Goal: Transaction & Acquisition: Purchase product/service

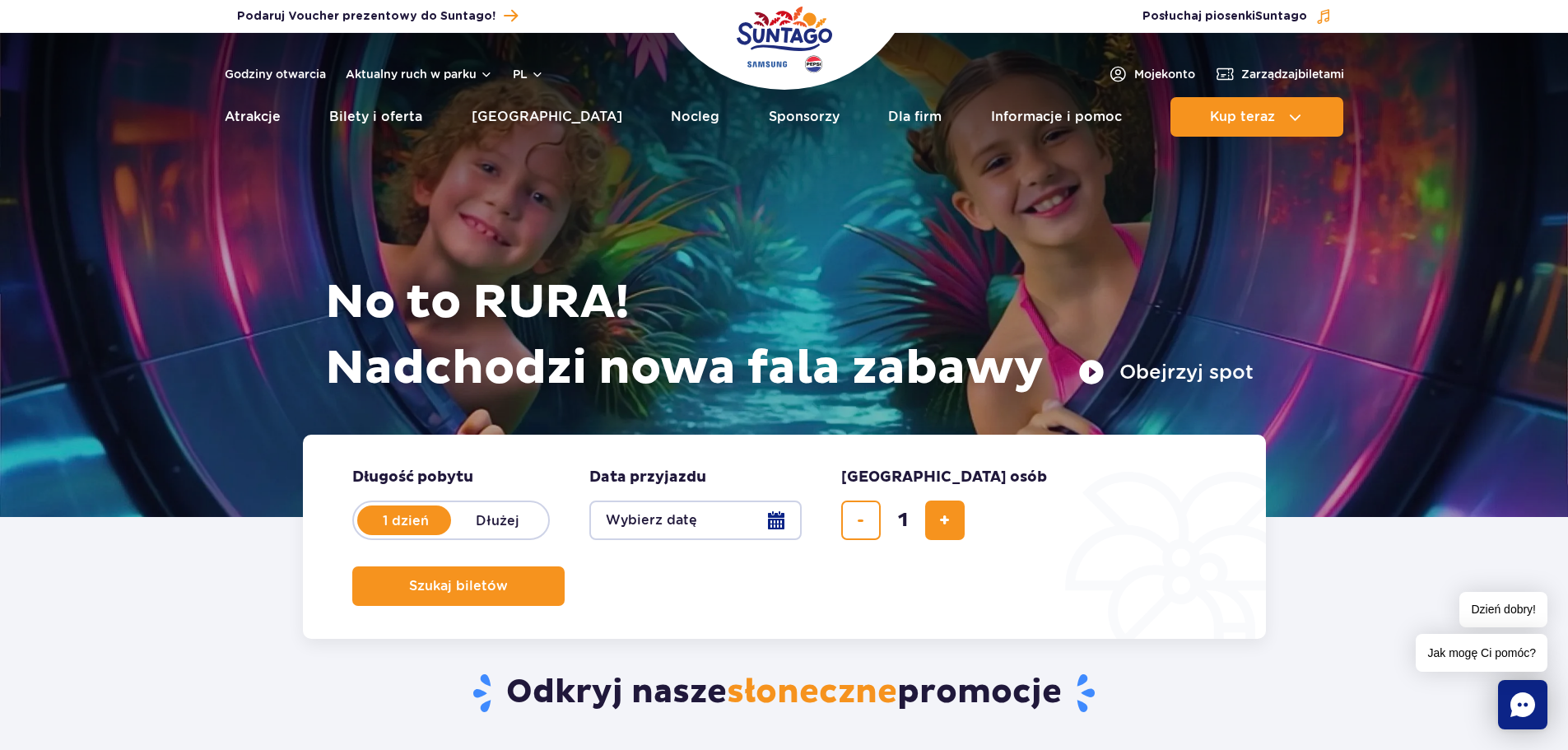
click at [711, 518] on button "Wybierz datę" at bounding box center [696, 520] width 212 height 39
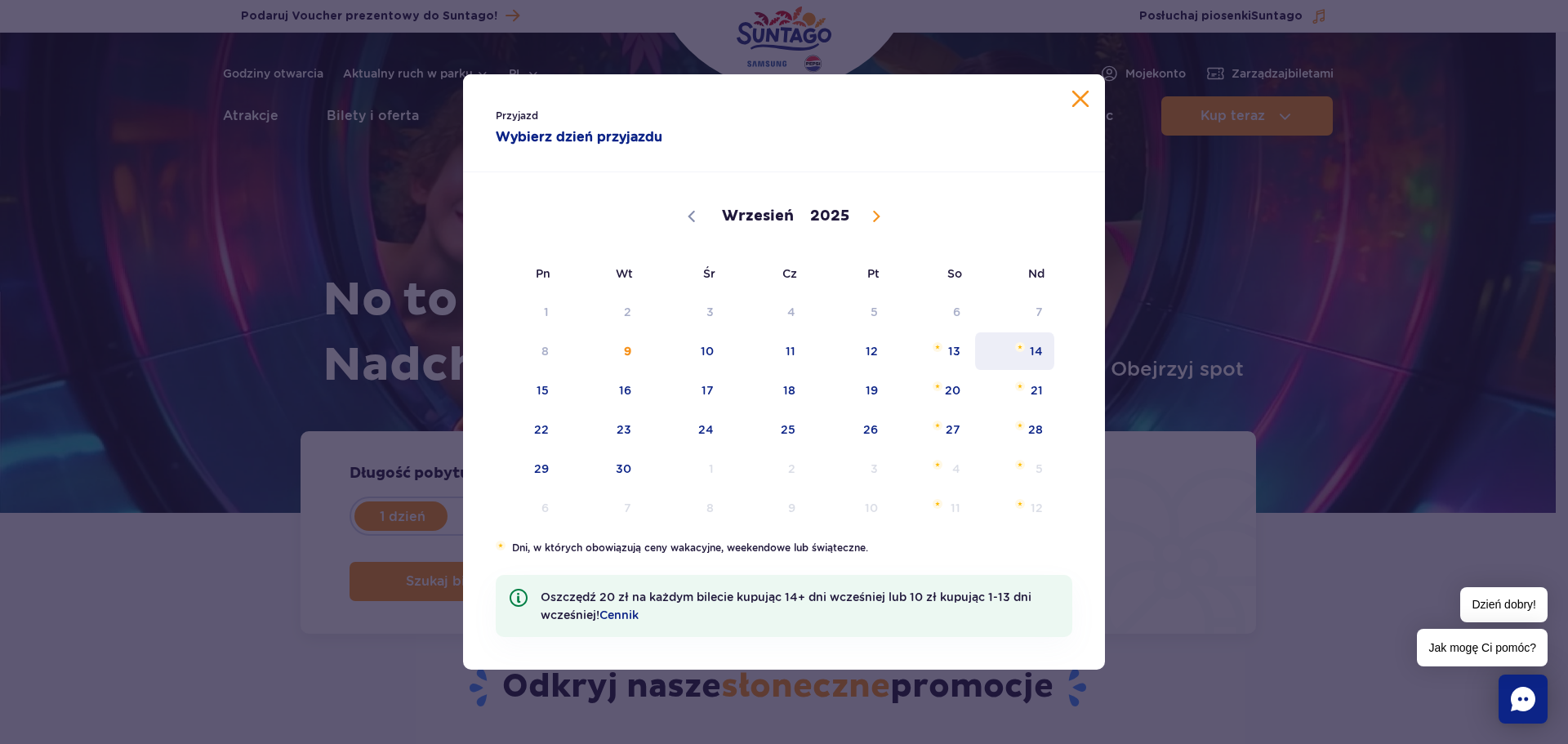
click at [1035, 349] on span "14" at bounding box center [1014, 351] width 82 height 37
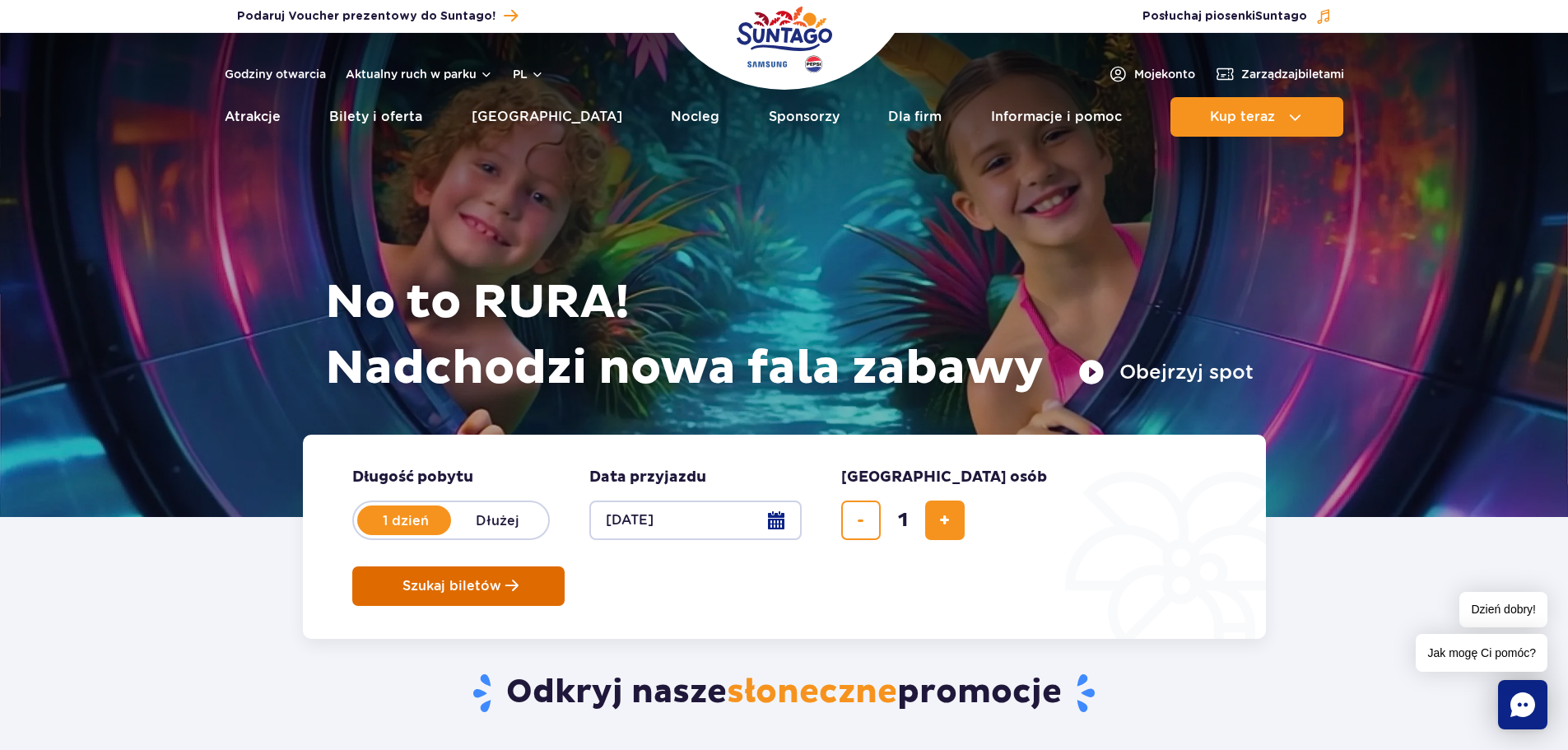
click at [565, 566] on button "Szukaj biletów" at bounding box center [458, 586] width 212 height 39
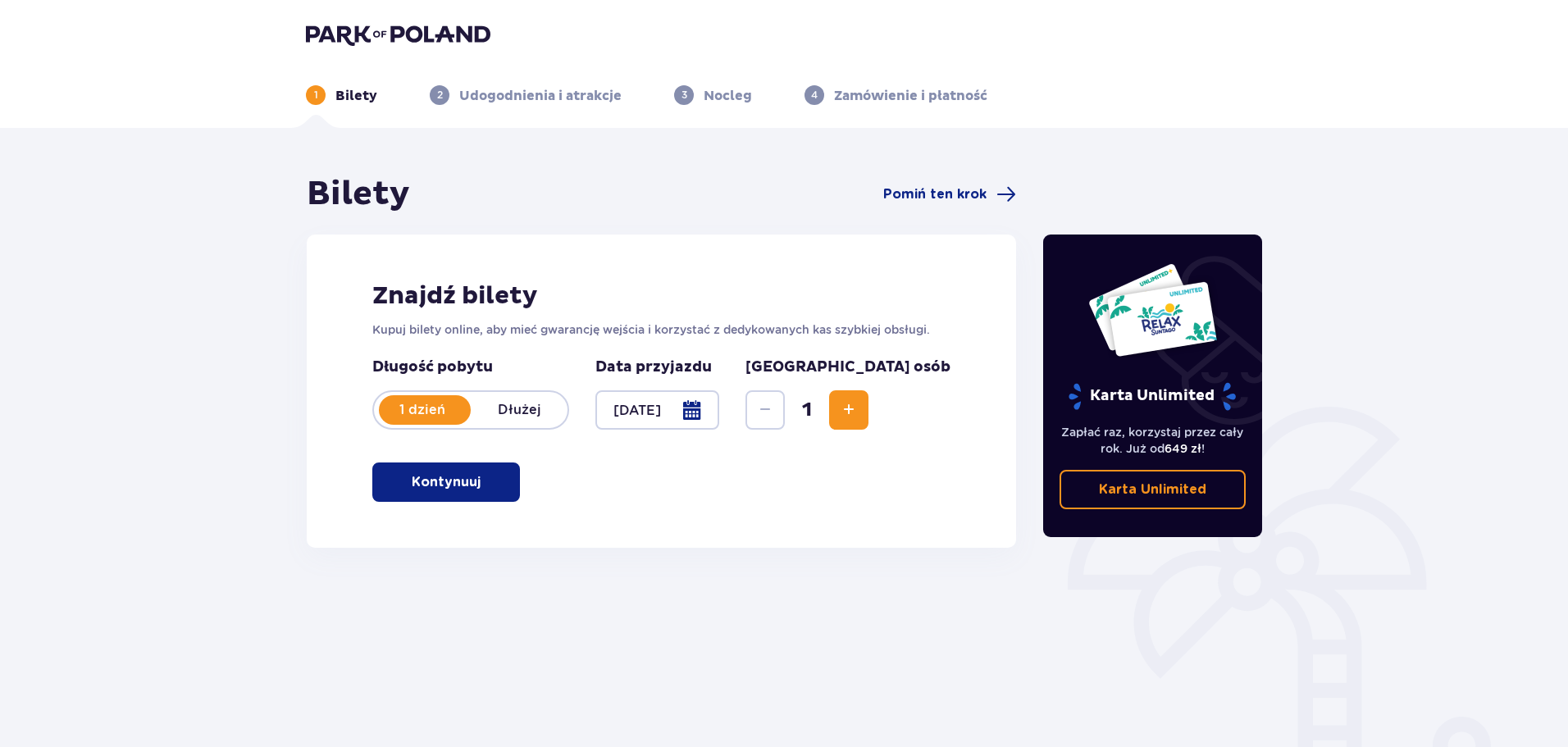
click at [464, 478] on p "Kontynuuj" at bounding box center [446, 482] width 69 height 18
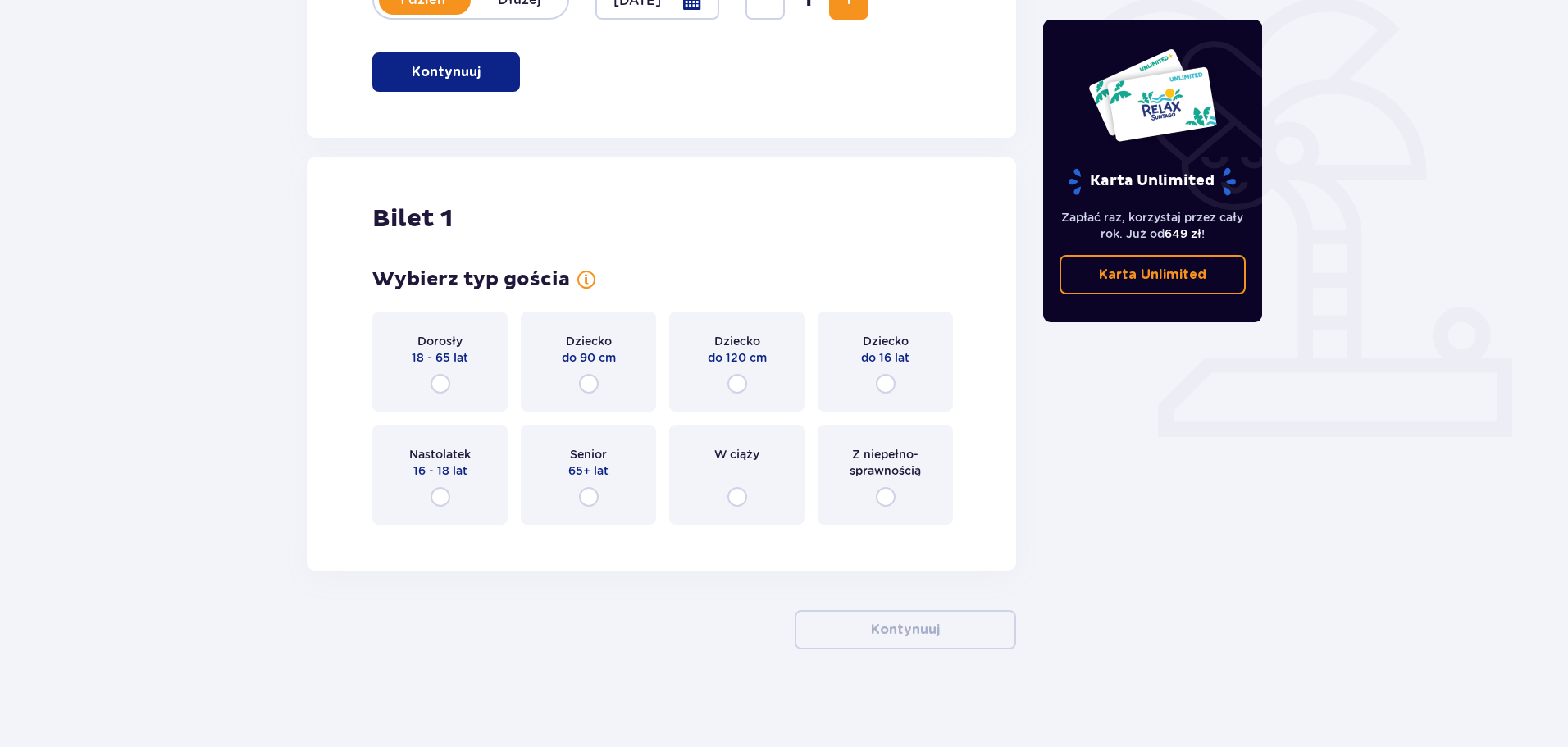
scroll to position [410, 0]
click at [495, 465] on div "Nastolatek 16 - 18 lat" at bounding box center [440, 473] width 135 height 100
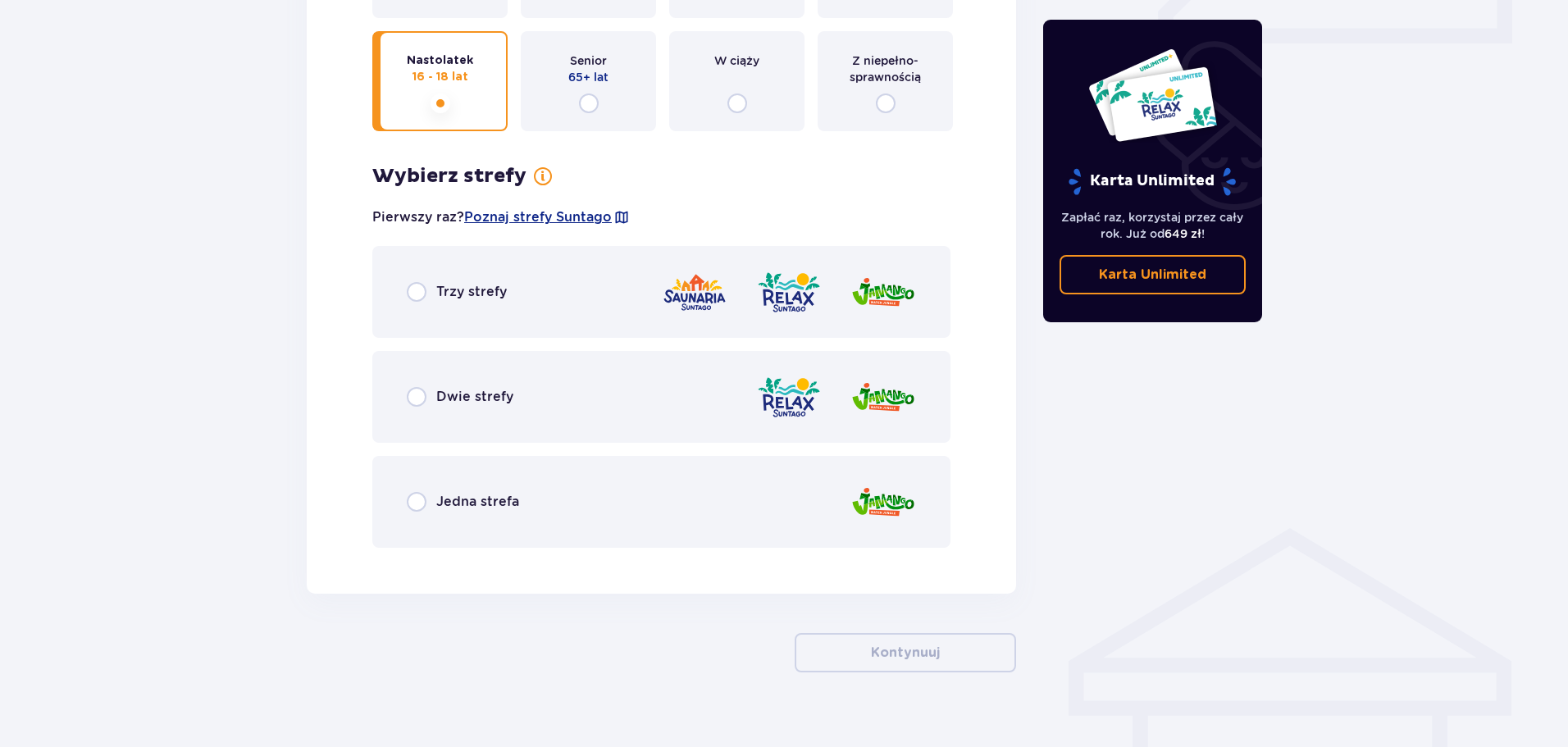
scroll to position [827, 0]
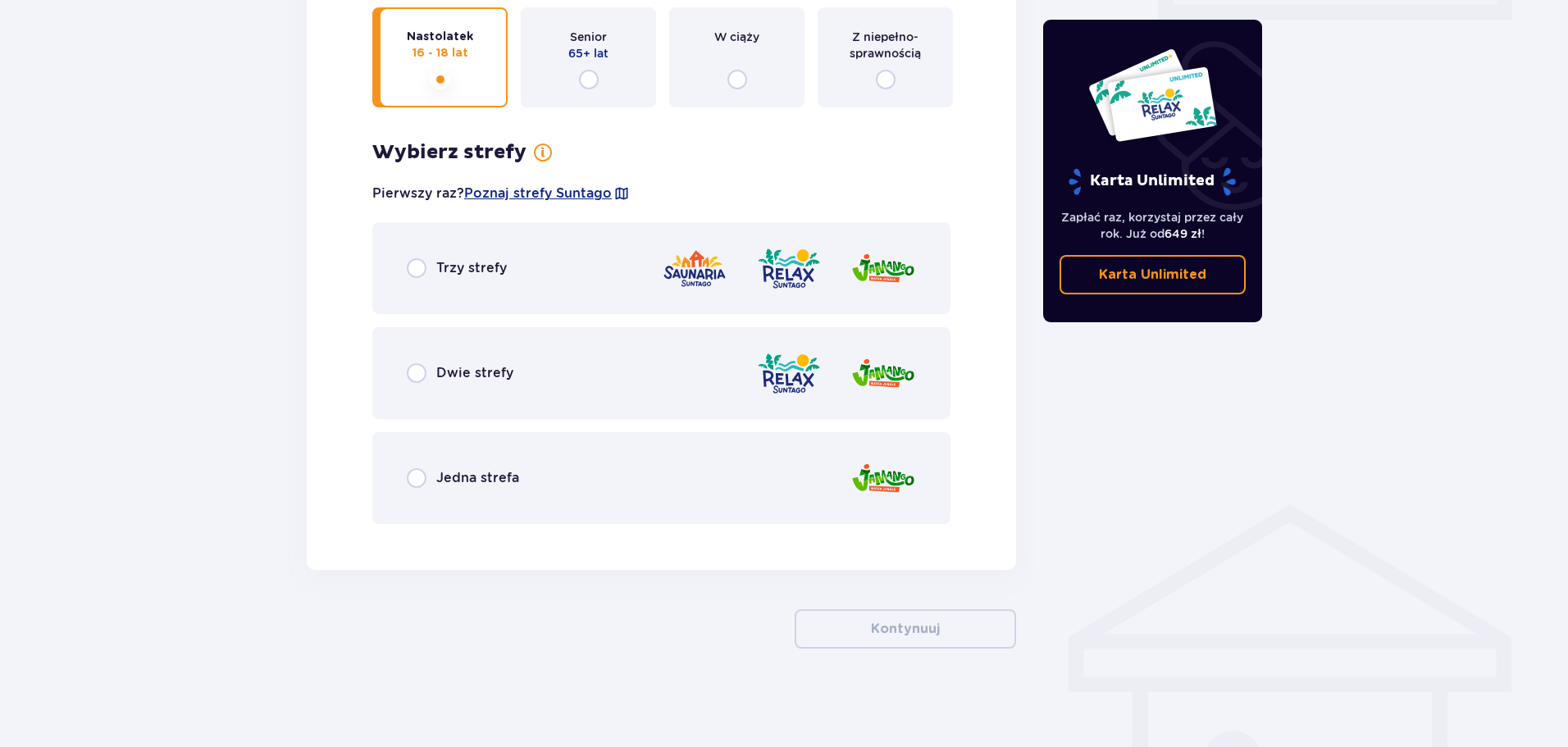
click at [561, 285] on div "Trzy strefy" at bounding box center [661, 267] width 578 height 91
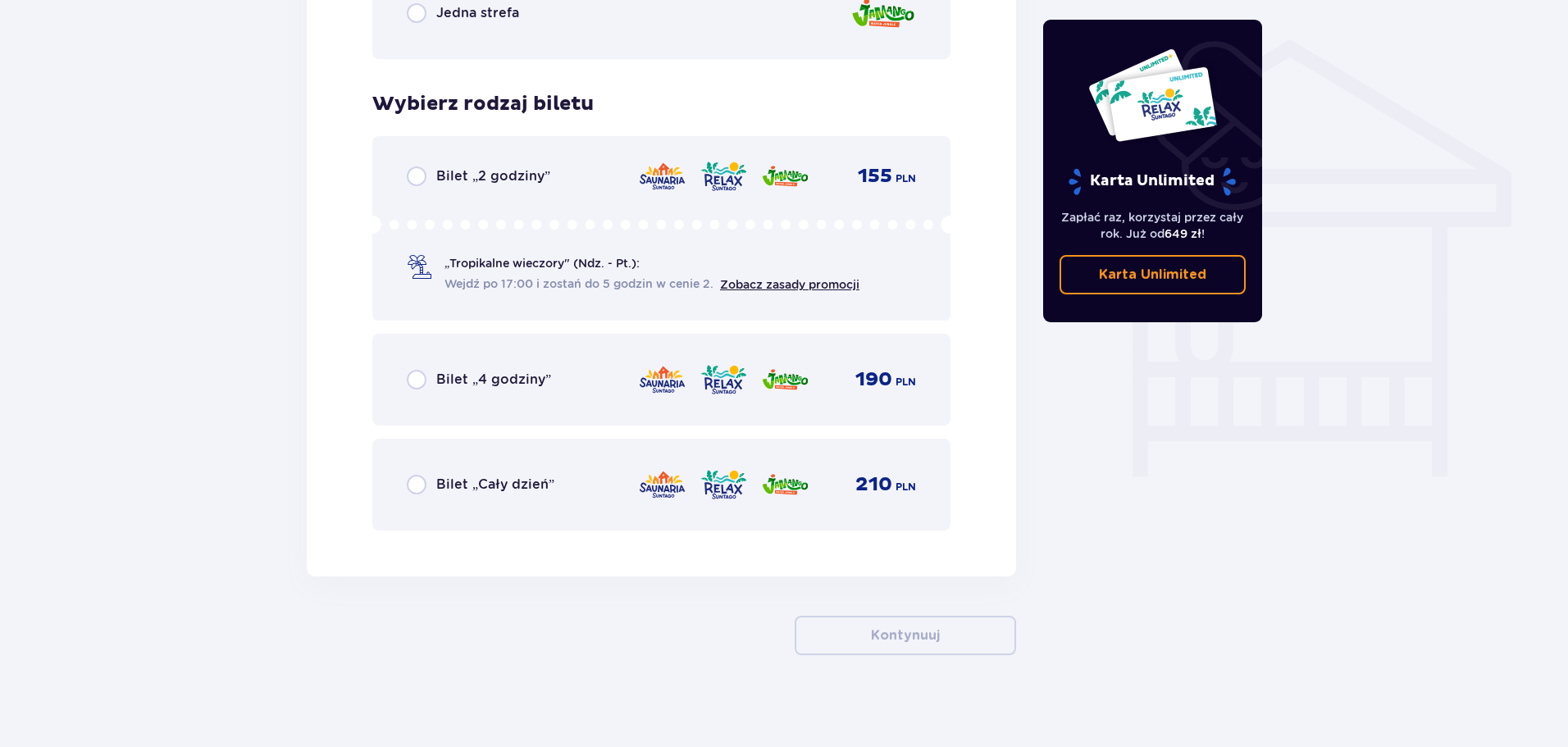
scroll to position [1299, 0]
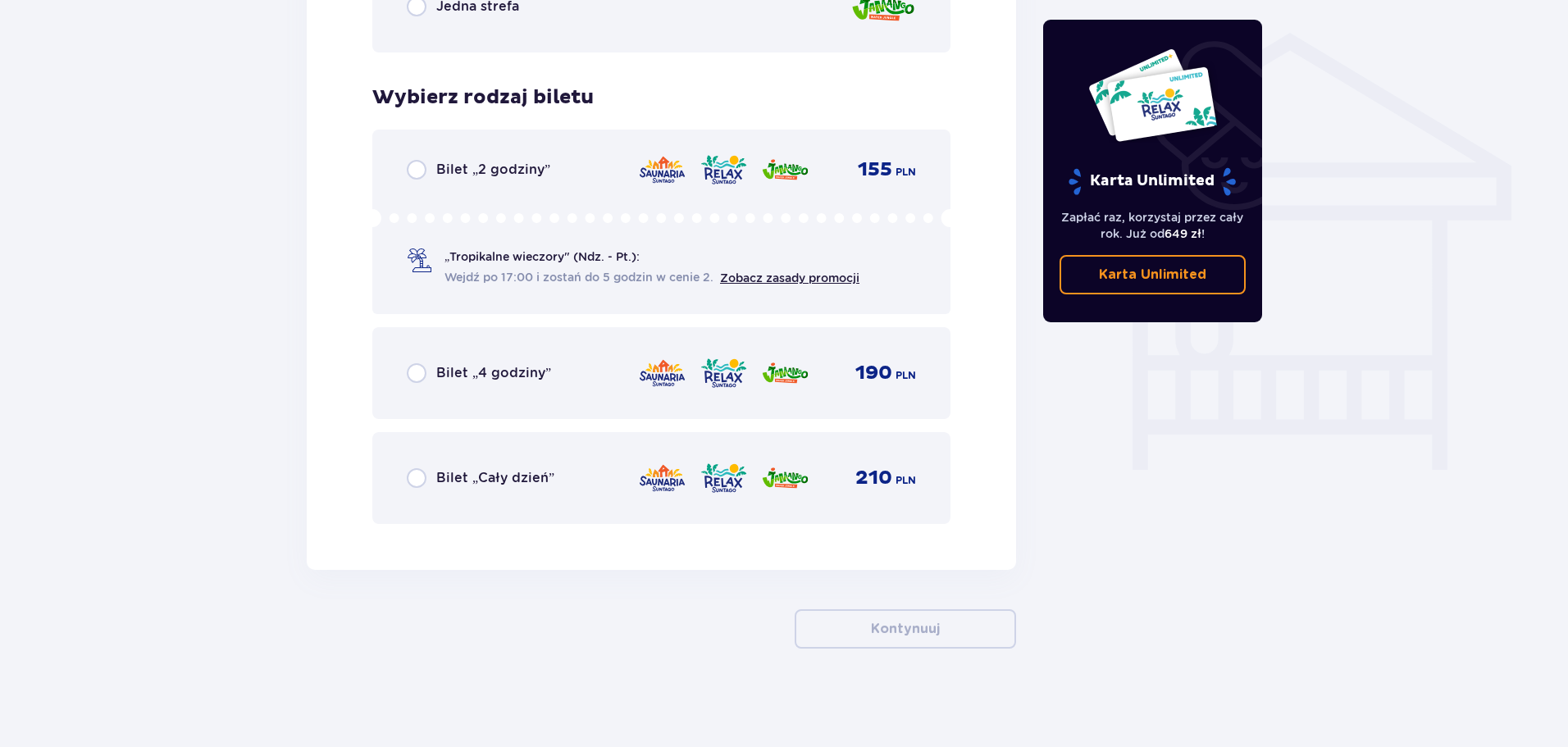
click at [597, 470] on div "Bilet „Cały dzień” 210 PLN" at bounding box center [661, 478] width 509 height 35
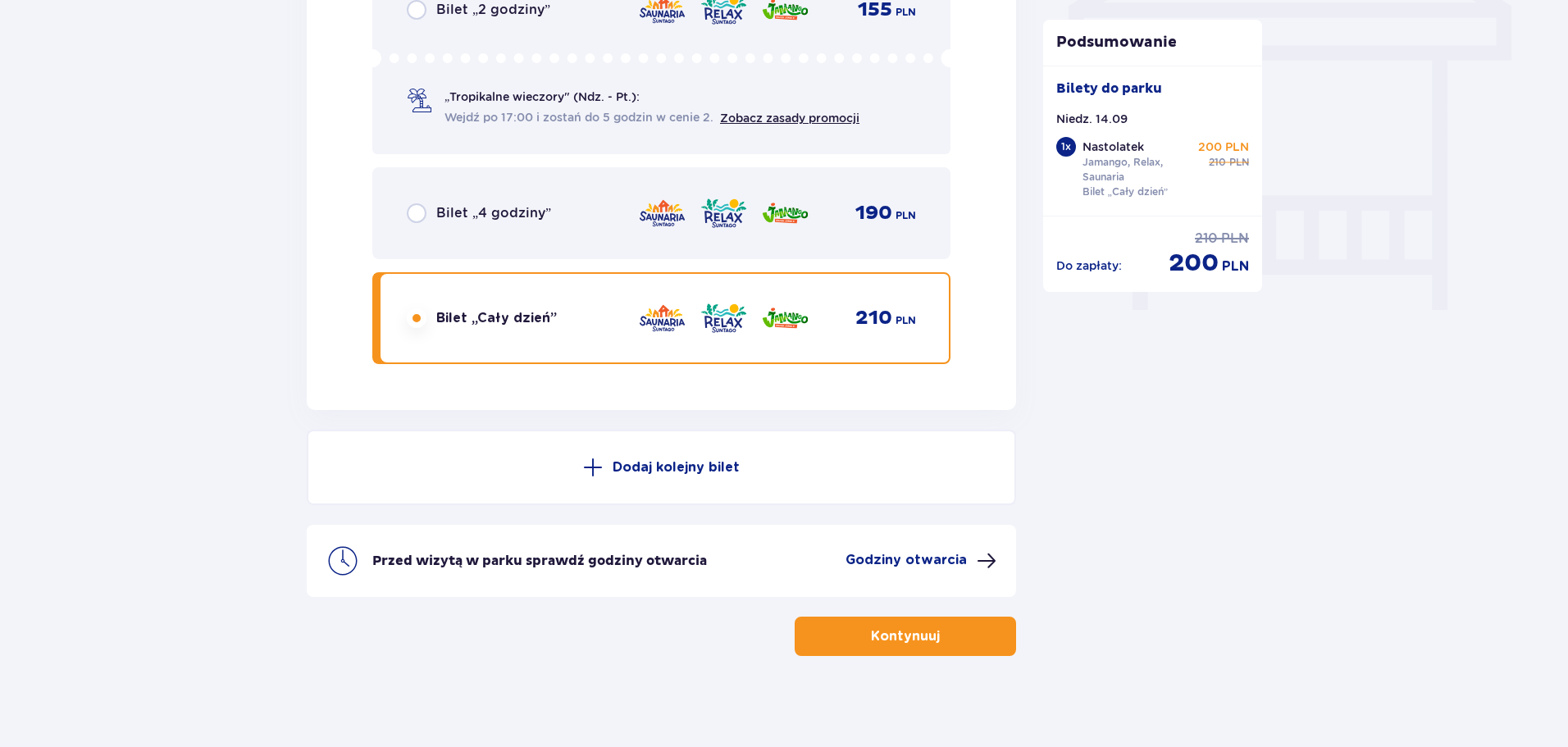
scroll to position [1466, 0]
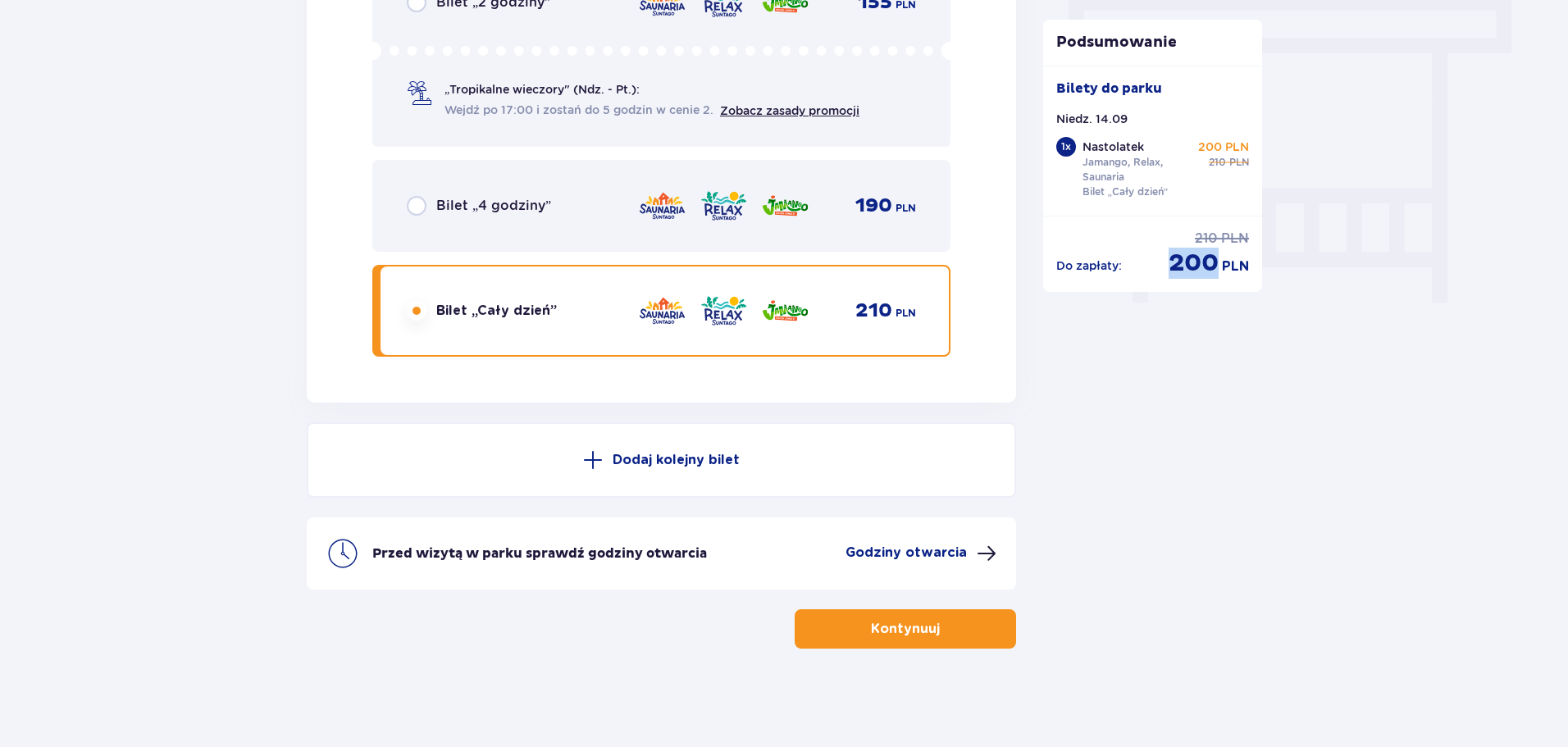
drag, startPoint x: 1205, startPoint y: 263, endPoint x: 1334, endPoint y: 269, distance: 129.1
click at [929, 623] on button "Kontynuuj" at bounding box center [904, 629] width 221 height 39
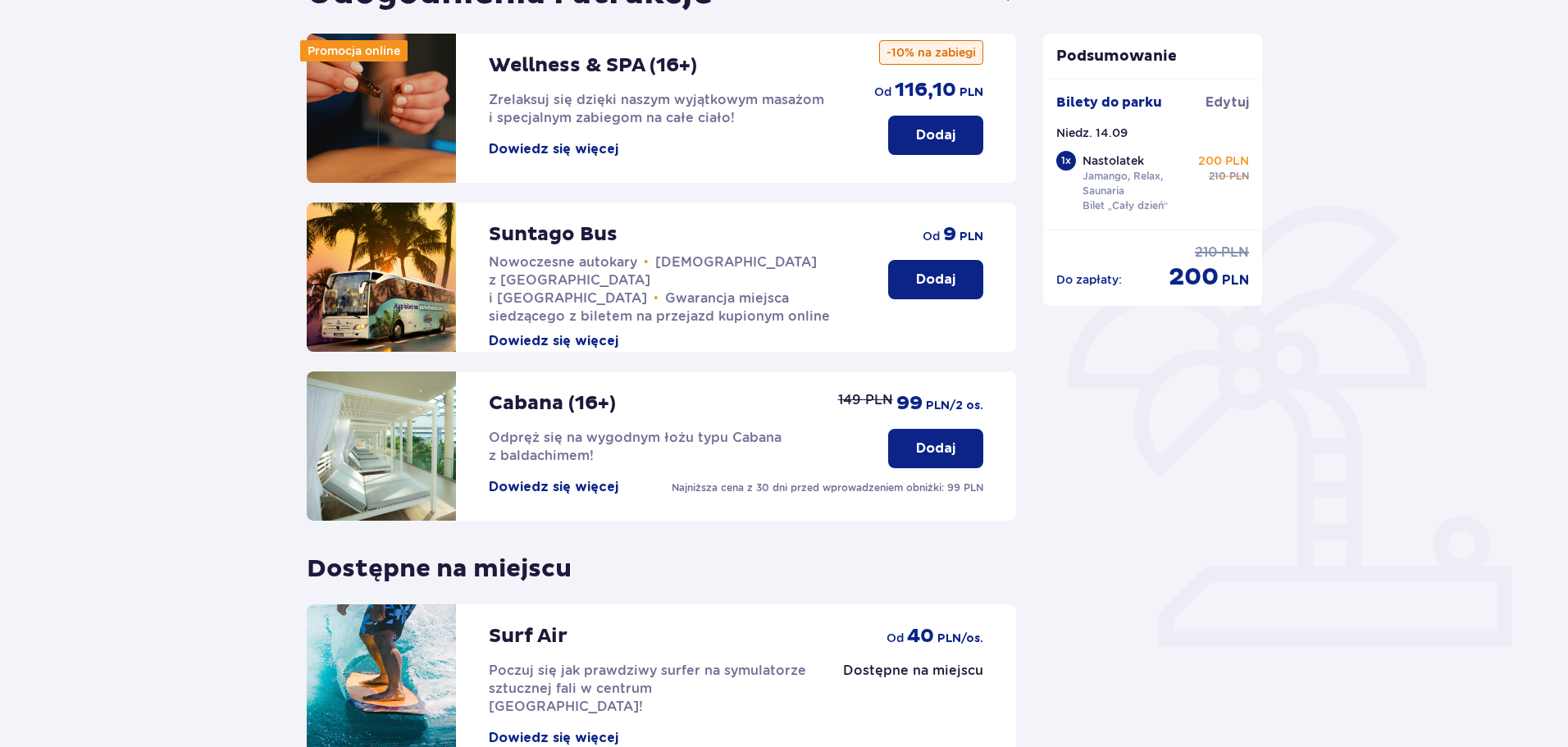
scroll to position [328, 0]
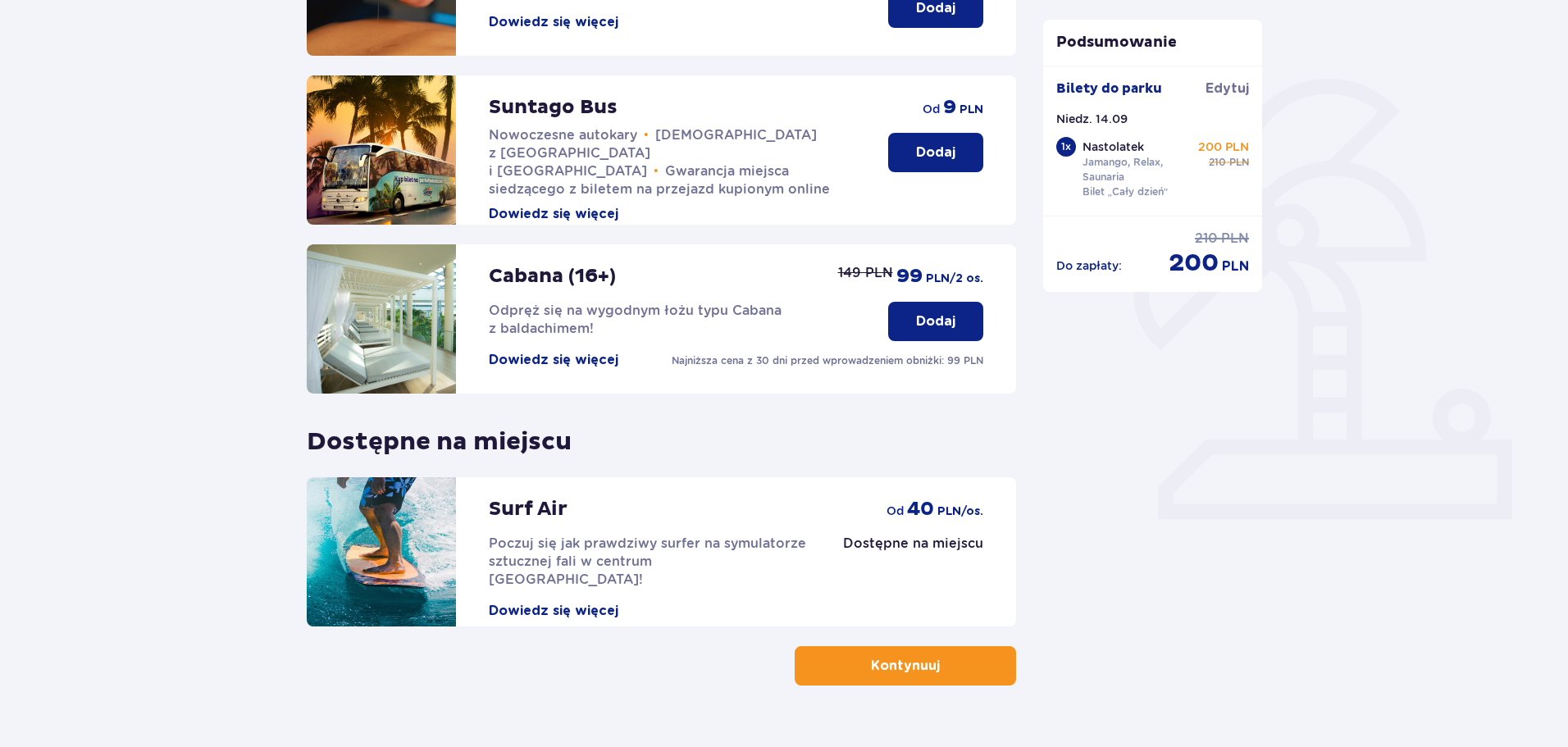
click at [813, 659] on button "Kontynuuj" at bounding box center [904, 665] width 221 height 39
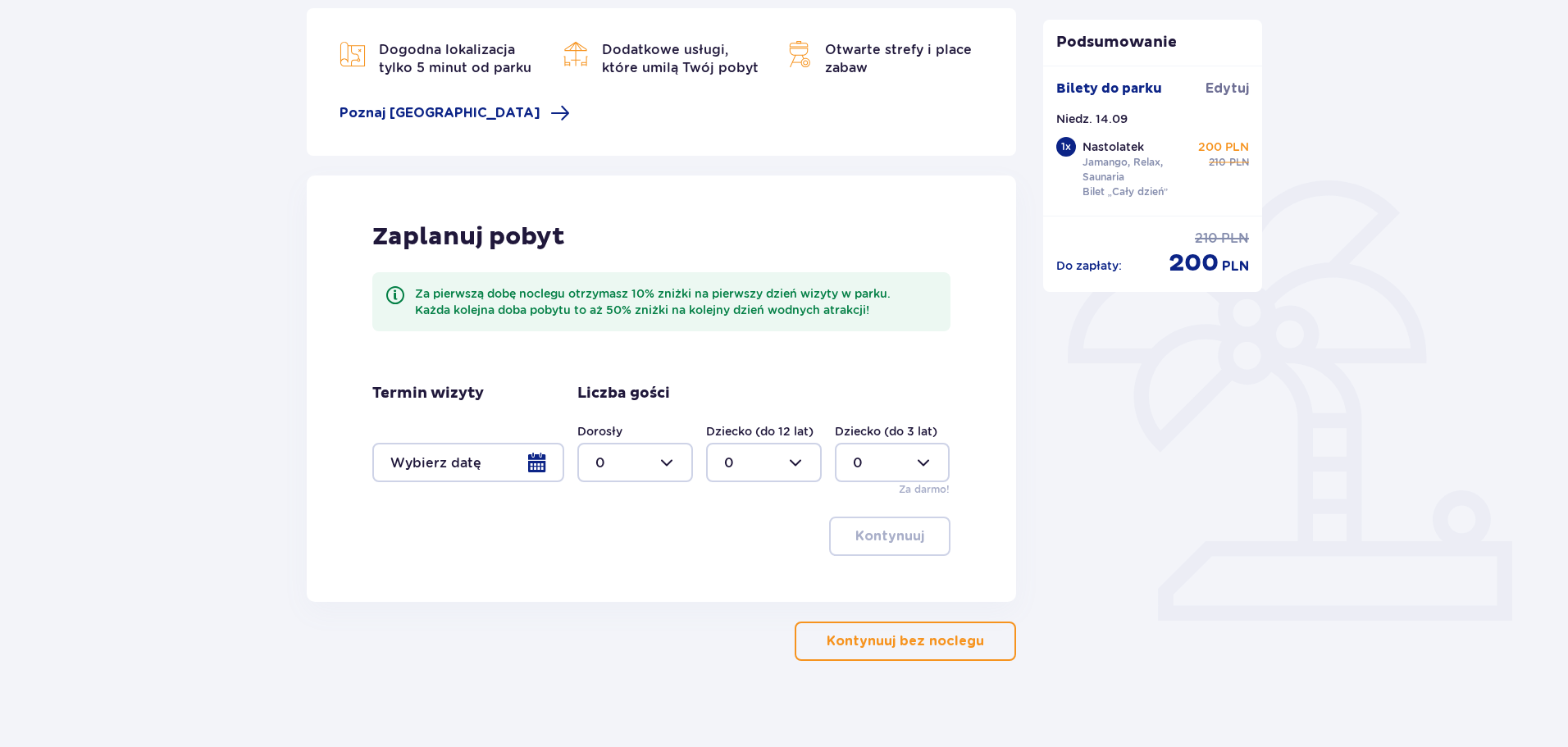
scroll to position [239, 0]
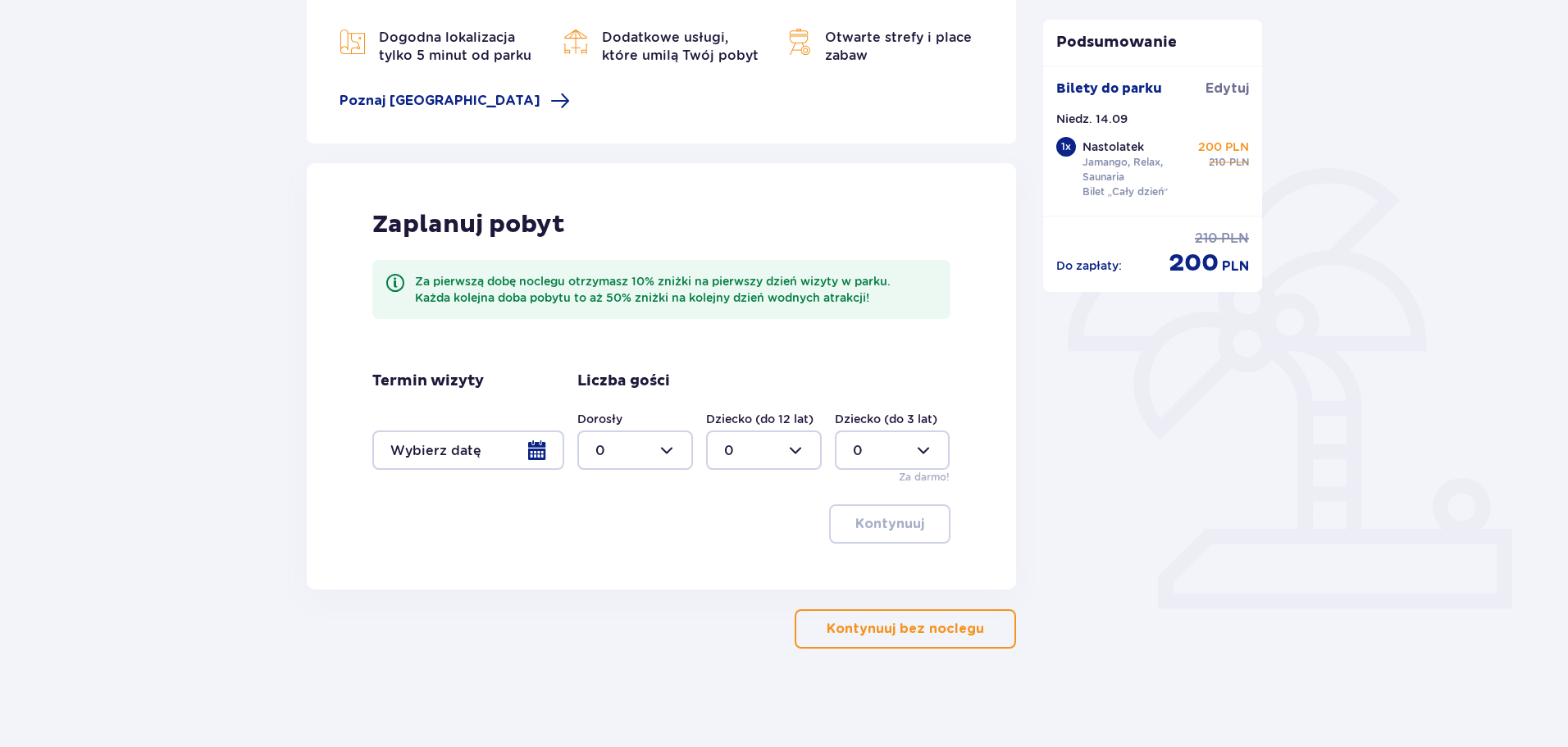
click at [532, 457] on div at bounding box center [468, 450] width 192 height 39
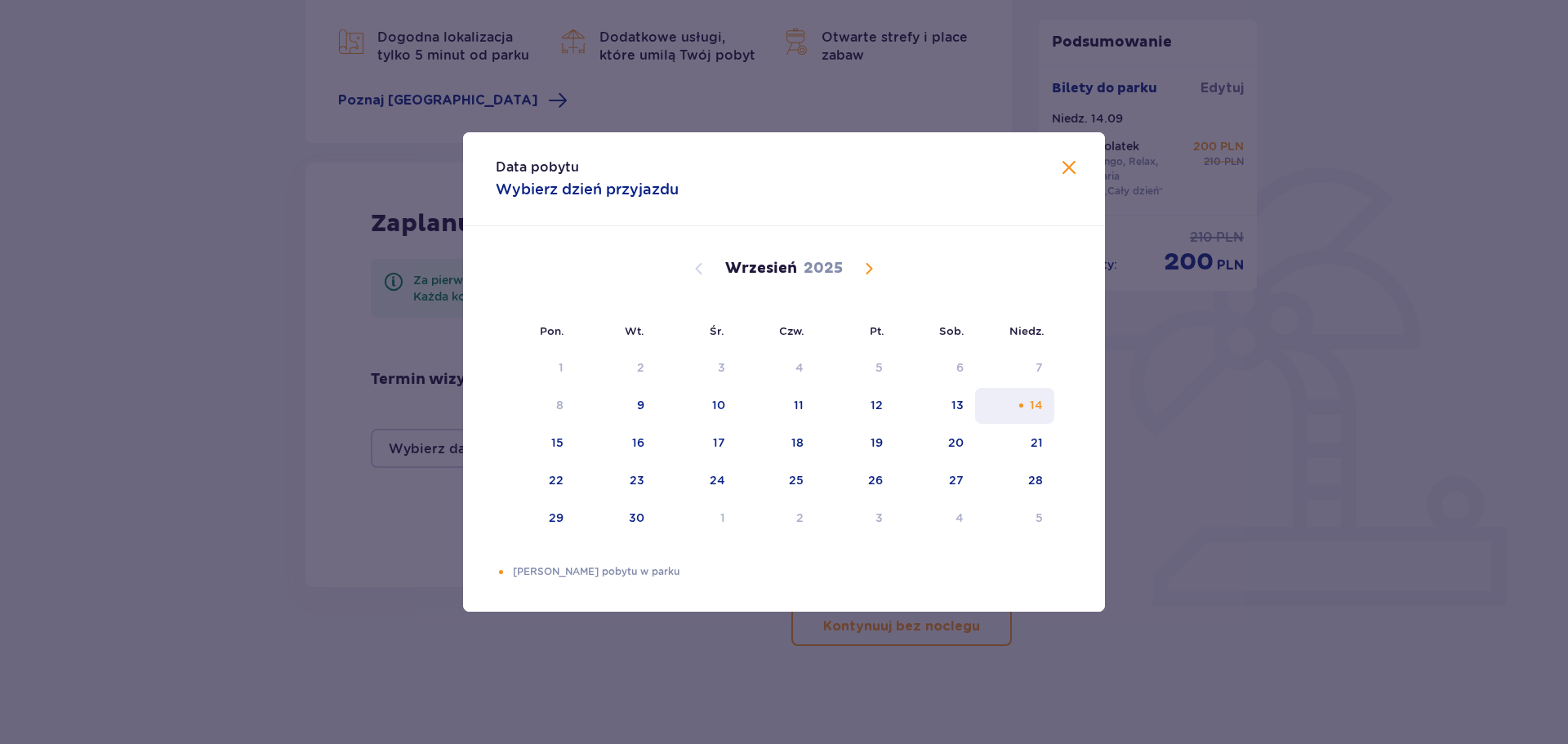
click at [1018, 406] on div "Choose niedziela, 14 września 2025 as your check-in date. It’s available." at bounding box center [1021, 405] width 11 height 11
click at [1080, 165] on div "Data pobytu Wybierz dzień przyjazdu" at bounding box center [784, 180] width 642 height 94
click at [1077, 168] on span at bounding box center [1069, 168] width 19 height 19
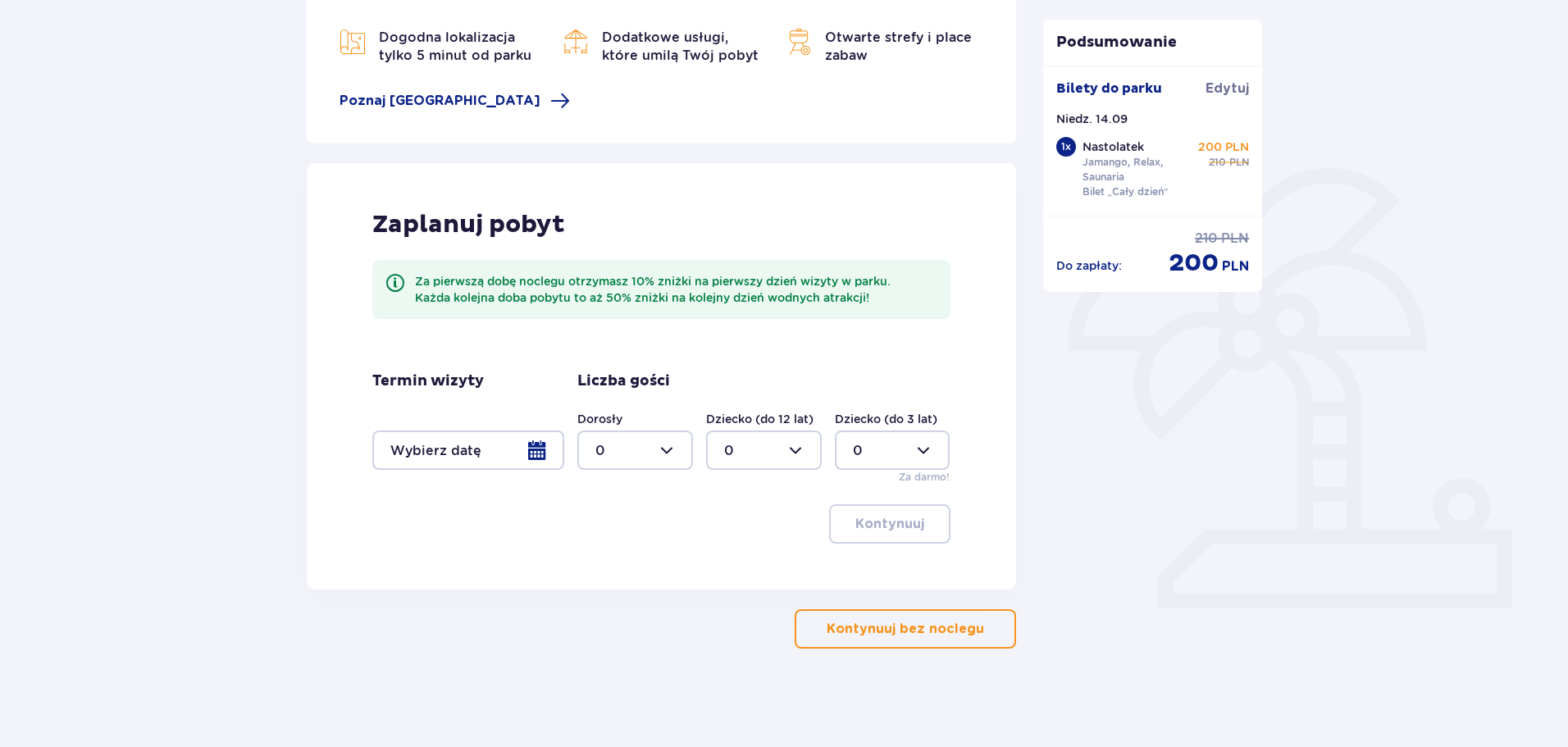
click at [863, 507] on div "Zaplanuj pobyt Za pierwszą dobę noclegu otrzymasz 10% zniżki na pierwszy dzień …" at bounding box center [661, 377] width 709 height 426
click at [882, 617] on button "Kontynuuj bez noclegu" at bounding box center [904, 629] width 221 height 39
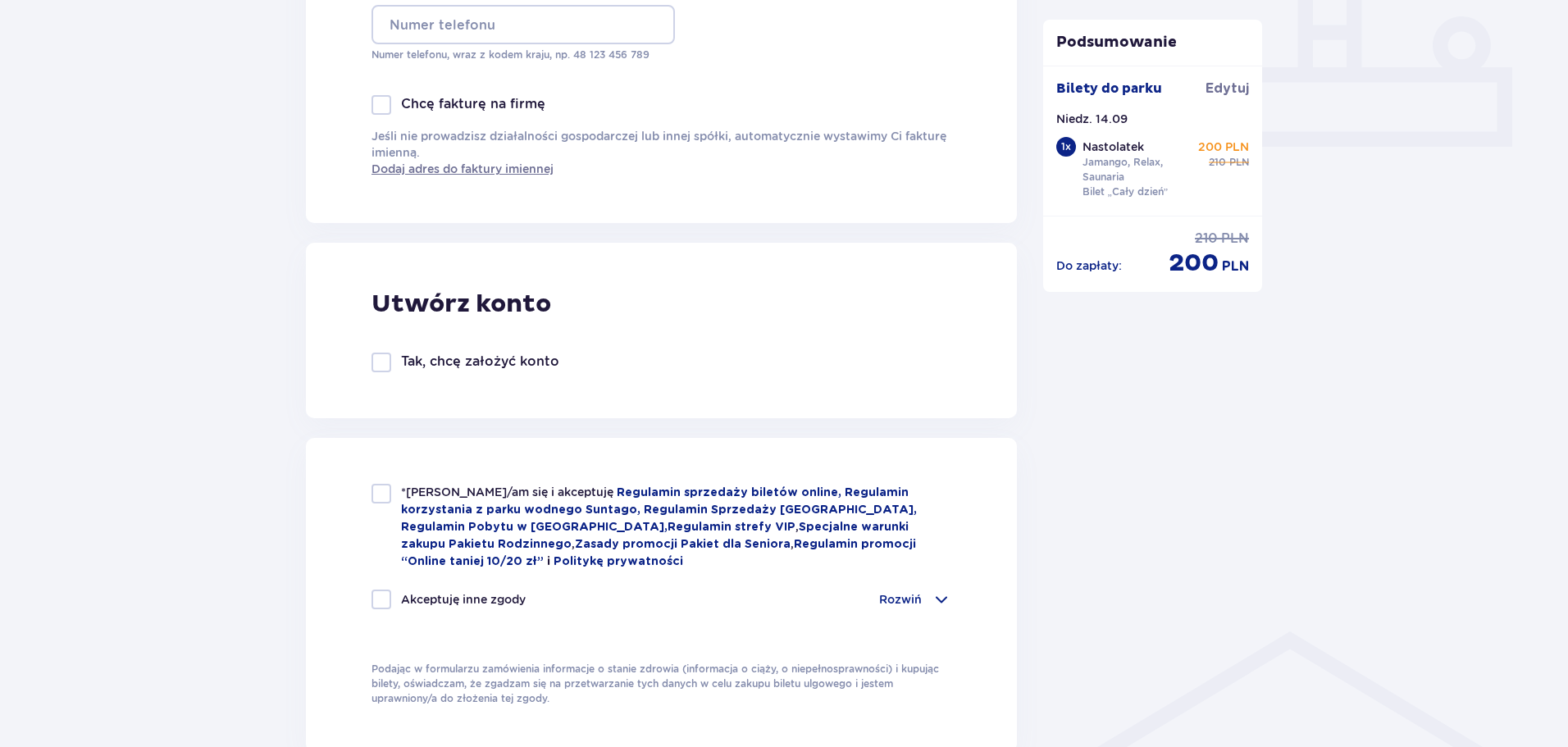
scroll to position [604, 0]
